Goal: Find specific page/section: Find specific page/section

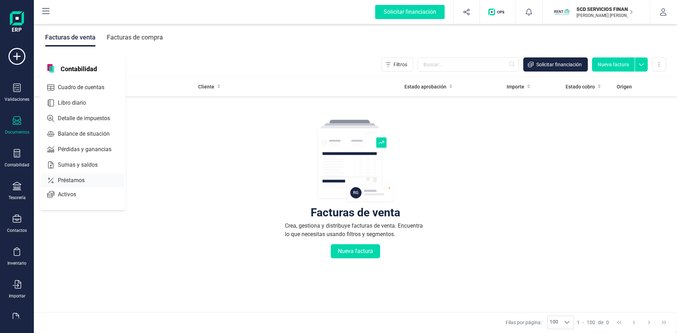
click at [76, 181] on span "Préstamos" at bounding box center [76, 180] width 42 height 8
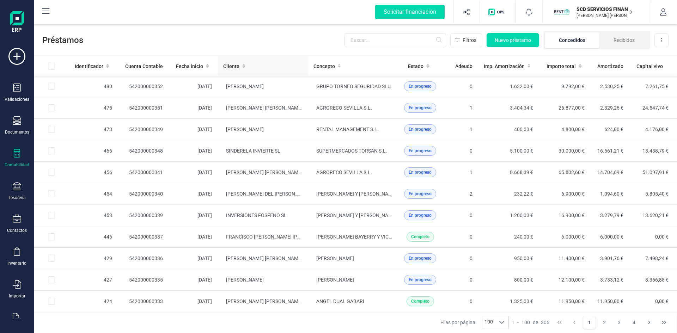
click at [242, 66] on icon at bounding box center [243, 65] width 3 height 5
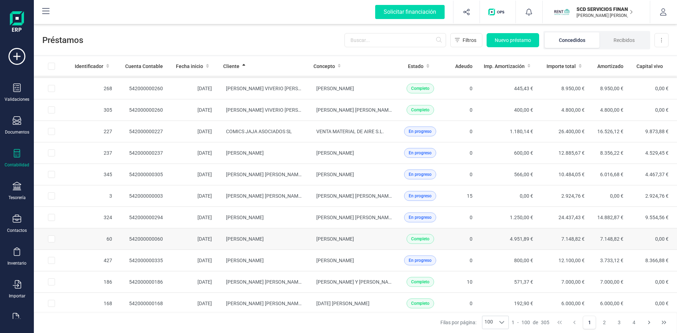
scroll to position [1022, 0]
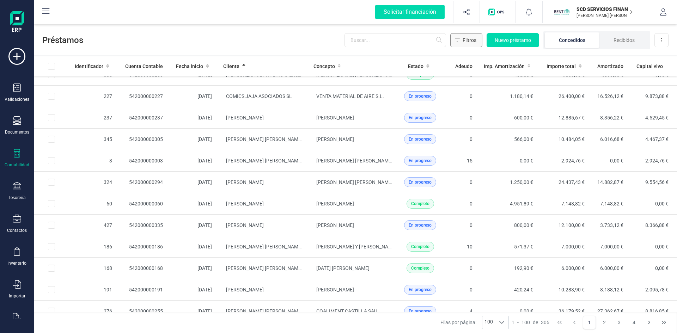
click at [470, 38] on span "Filtros" at bounding box center [470, 40] width 14 height 7
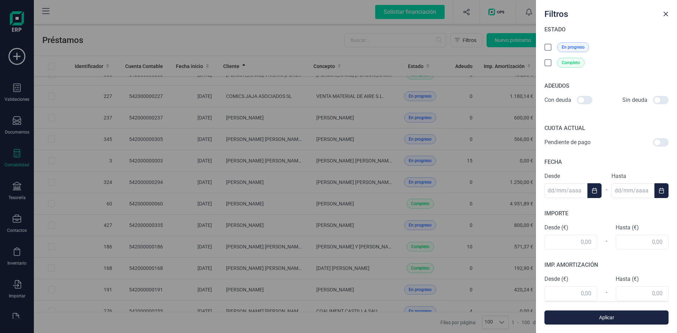
click at [548, 46] on icon at bounding box center [548, 47] width 7 height 7
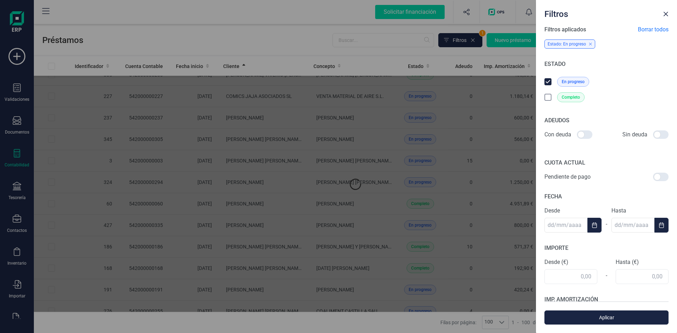
scroll to position [0, 0]
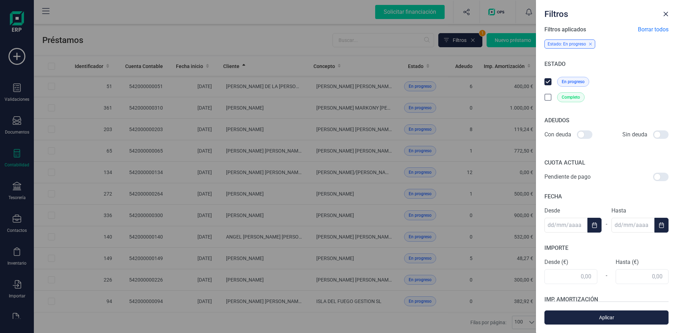
drag, startPoint x: 582, startPoint y: 135, endPoint x: 592, endPoint y: 136, distance: 10.3
click at [592, 136] on label at bounding box center [585, 134] width 16 height 8
click at [577, 135] on input "checkbox" at bounding box center [576, 135] width 0 height 0
checkbox input "true"
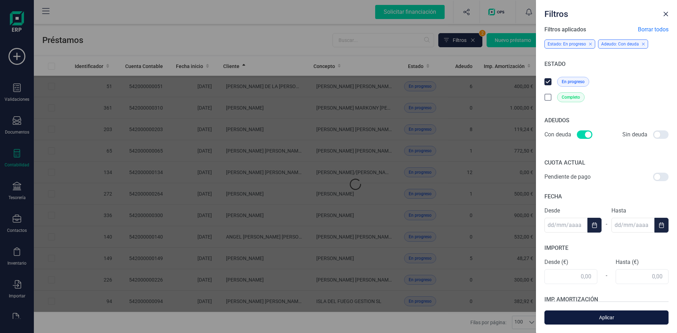
click at [598, 320] on span "Aplicar" at bounding box center [606, 317] width 108 height 7
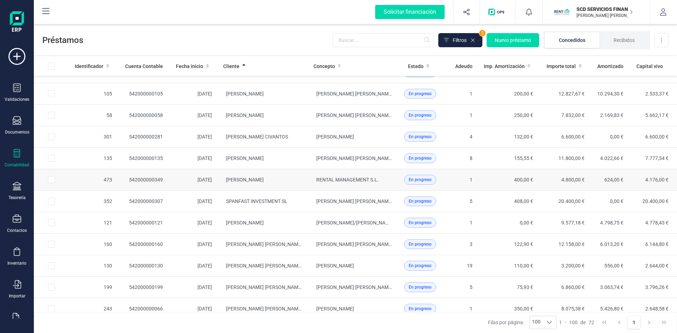
scroll to position [1312, 0]
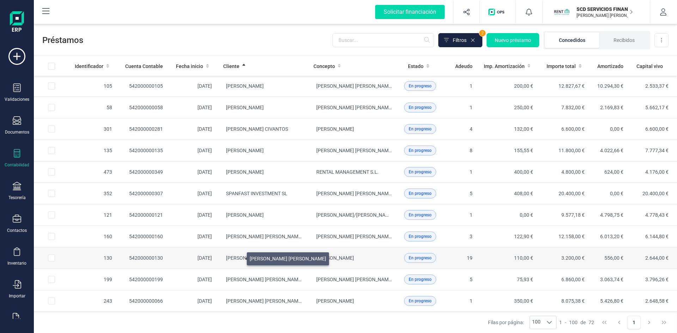
click at [238, 257] on span "[PERSON_NAME] [PERSON_NAME]" at bounding box center [264, 258] width 77 height 6
